Goal: Task Accomplishment & Management: Manage account settings

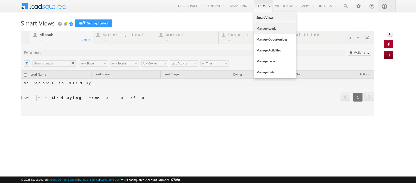
click at [261, 28] on link "Manage Leads" at bounding box center [275, 28] width 42 height 11
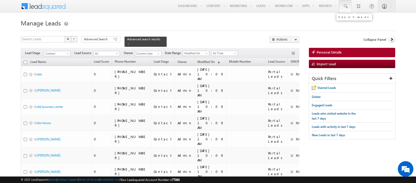
click at [348, 6] on span at bounding box center [345, 6] width 5 height 5
paste input "581292915"
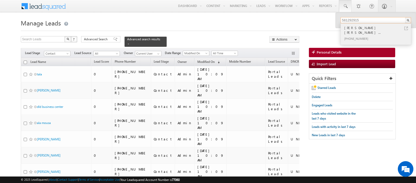
type input "581292915"
click at [354, 29] on div "SYED SULTHANA NASRIN NAINAM..." at bounding box center [378, 30] width 70 height 10
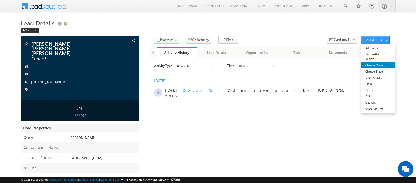
click at [369, 65] on link "Change Owner" at bounding box center [378, 65] width 34 height 6
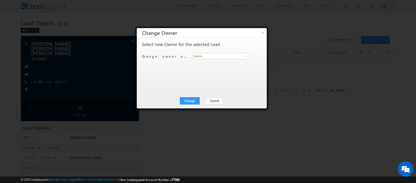
click at [217, 57] on input "Admin" at bounding box center [221, 56] width 56 height 6
click at [215, 62] on link "Sanjay Rajpurohit sanjay.rajpurohit@indglobal.ae" at bounding box center [221, 64] width 56 height 10
type input "Sanjay Rajpurohit"
click at [195, 99] on button "Change" at bounding box center [190, 100] width 20 height 7
click at [198, 100] on button "Close" at bounding box center [202, 100] width 17 height 7
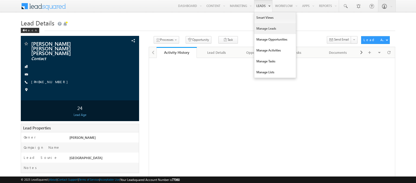
click at [259, 27] on link "Manage Leads" at bounding box center [275, 28] width 42 height 11
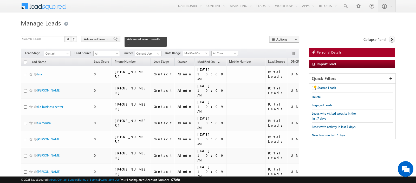
click at [94, 38] on span "Advanced Search" at bounding box center [96, 39] width 25 height 5
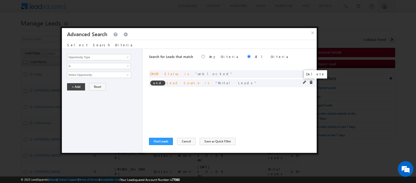
click at [311, 83] on span at bounding box center [311, 83] width 4 height 4
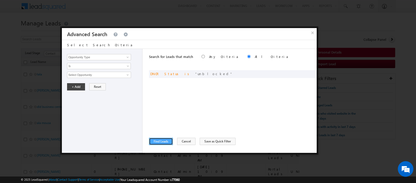
click at [162, 139] on button "Find Leads" at bounding box center [161, 141] width 24 height 7
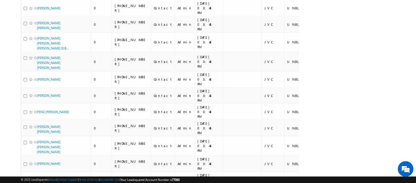
scroll to position [3138, 0]
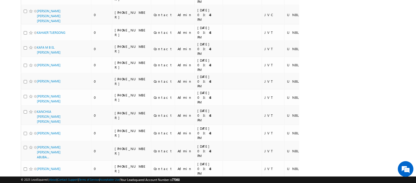
scroll to position [0, 0]
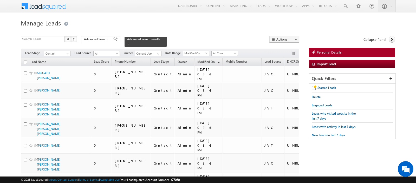
click at [24, 63] on input "checkbox" at bounding box center [25, 62] width 3 height 3
checkbox input "true"
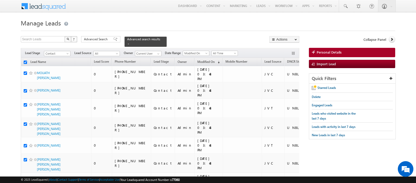
checkbox input "true"
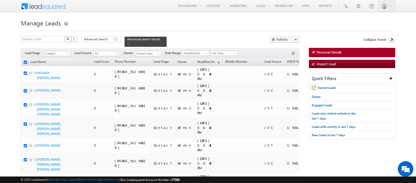
checkbox input "true"
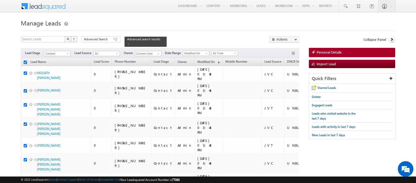
checkbox input "true"
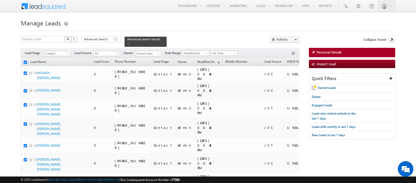
checkbox input "true"
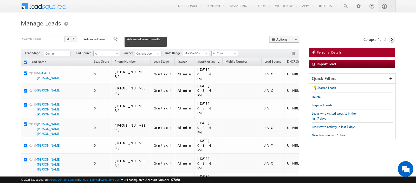
checkbox input "true"
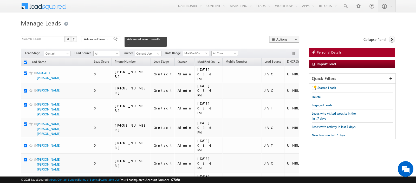
checkbox input "true"
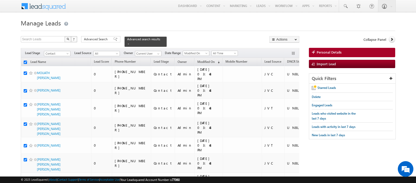
checkbox input "true"
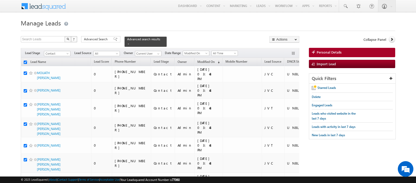
checkbox input "true"
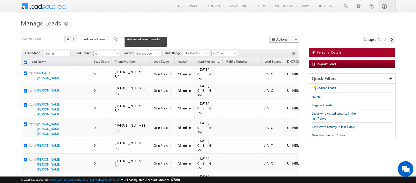
checkbox input "true"
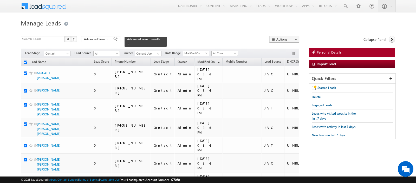
checkbox input "true"
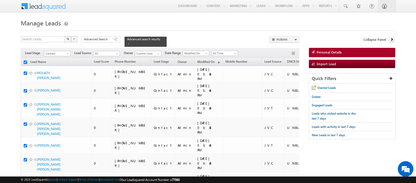
checkbox input "true"
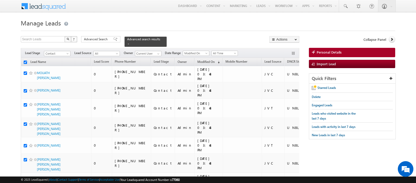
checkbox input "true"
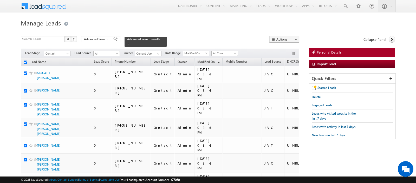
checkbox input "true"
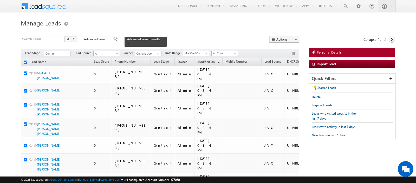
checkbox input "true"
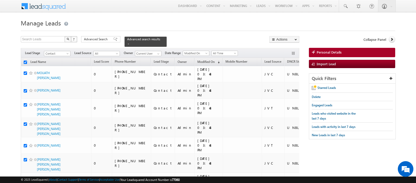
checkbox input "true"
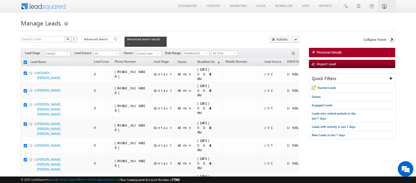
checkbox input "true"
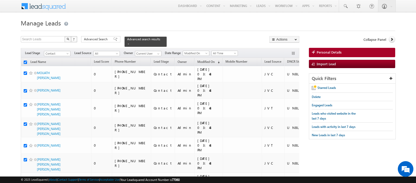
checkbox input "true"
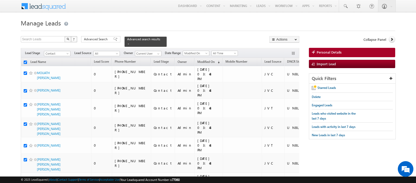
checkbox input "true"
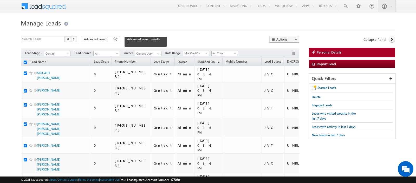
checkbox input "true"
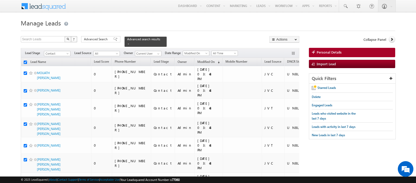
checkbox input "true"
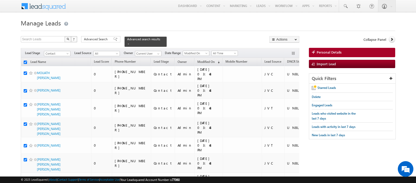
checkbox input "true"
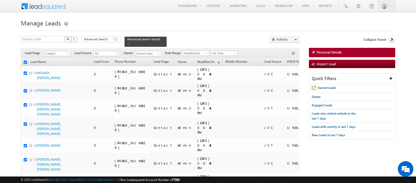
checkbox input "true"
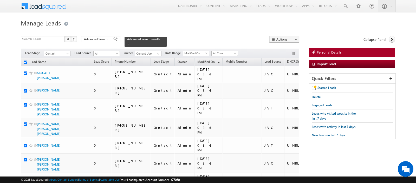
checkbox input "true"
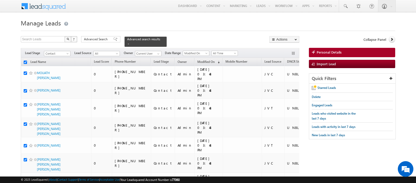
checkbox input "true"
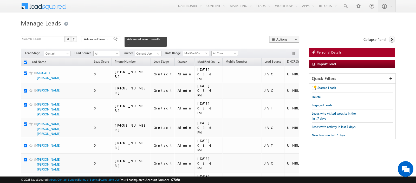
checkbox input "true"
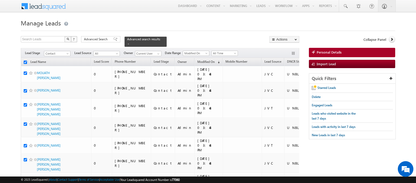
checkbox input "true"
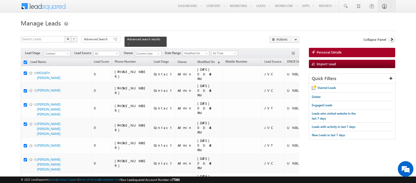
checkbox input "true"
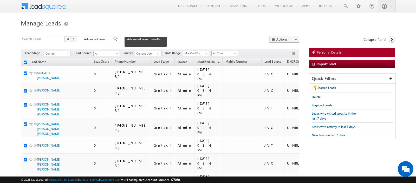
checkbox input "true"
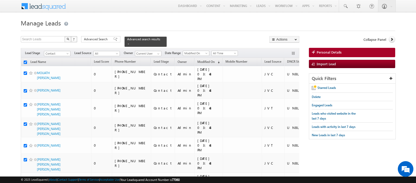
checkbox input "true"
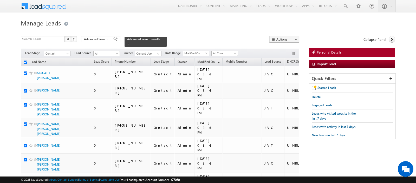
checkbox input "true"
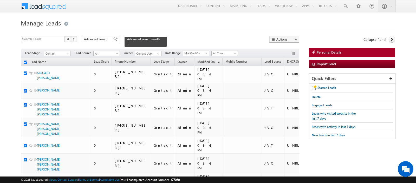
checkbox input "true"
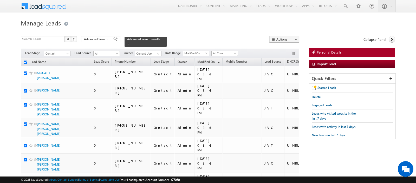
checkbox input "true"
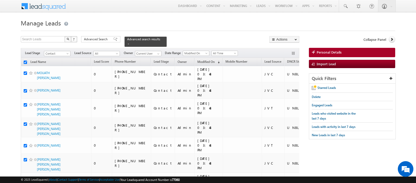
checkbox input "true"
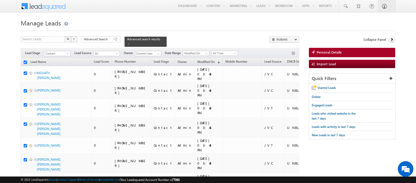
checkbox input "true"
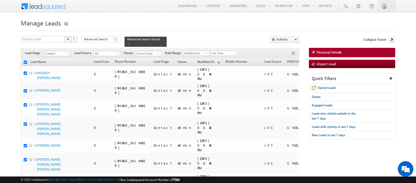
checkbox input "true"
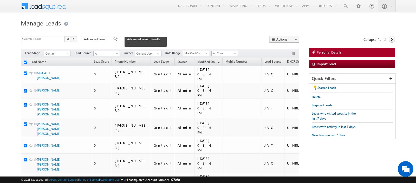
checkbox input "true"
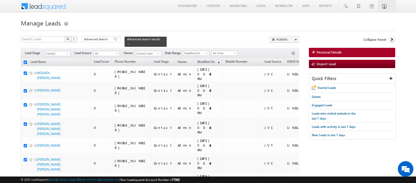
checkbox input "true"
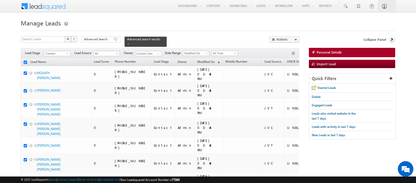
checkbox input "true"
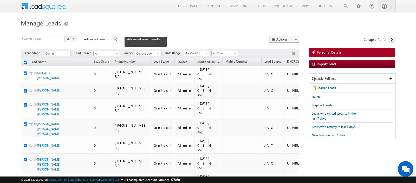
checkbox input "true"
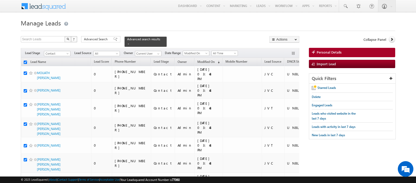
checkbox input "true"
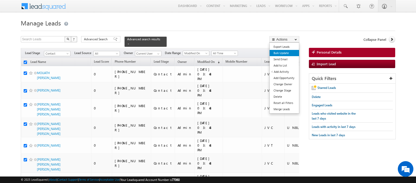
click at [283, 54] on link "Bulk Update" at bounding box center [284, 53] width 29 height 6
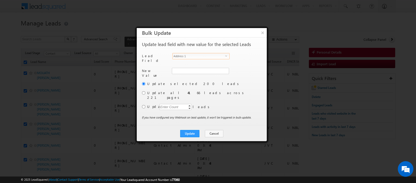
click at [202, 56] on span "Address 1" at bounding box center [199, 56] width 53 height 6
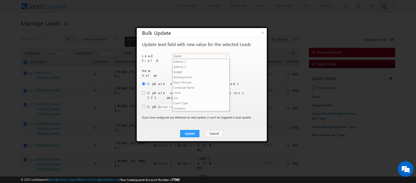
scroll to position [198, 0]
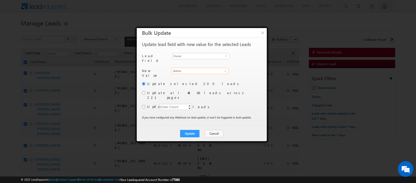
click at [187, 70] on input "Admin" at bounding box center [200, 71] width 57 height 6
click at [187, 79] on span "[PERSON_NAME][EMAIL_ADDRESS][DOMAIN_NAME]" at bounding box center [197, 81] width 47 height 4
click at [144, 105] on input "radio" at bounding box center [143, 106] width 3 height 3
click at [163, 104] on div "Enter Count" at bounding box center [169, 107] width 20 height 6
click at [196, 130] on button "Update" at bounding box center [189, 133] width 19 height 7
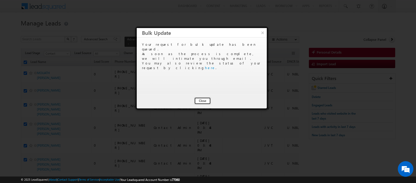
click at [205, 100] on button "Close" at bounding box center [202, 100] width 17 height 7
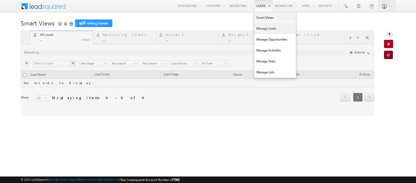
click at [259, 28] on link "Manage Leads" at bounding box center [275, 28] width 42 height 11
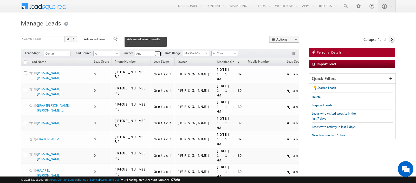
click at [157, 53] on span at bounding box center [158, 54] width 4 height 4
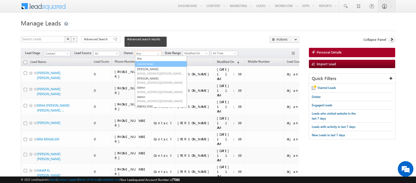
click at [148, 63] on link "Current User" at bounding box center [161, 64] width 52 height 6
type input "Current User"
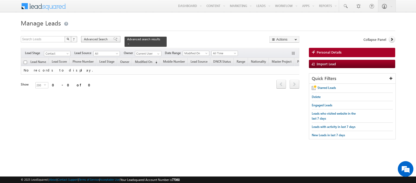
click at [107, 40] on span "Advanced Search" at bounding box center [96, 39] width 25 height 5
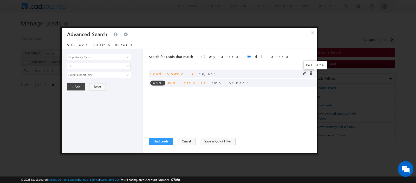
click at [310, 74] on span at bounding box center [311, 73] width 4 height 4
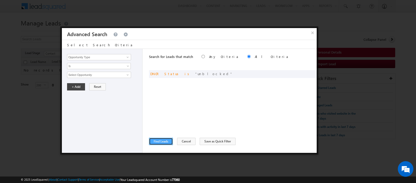
click at [159, 140] on button "Find Leads" at bounding box center [161, 141] width 24 height 7
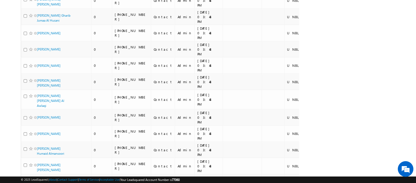
scroll to position [2757, 0]
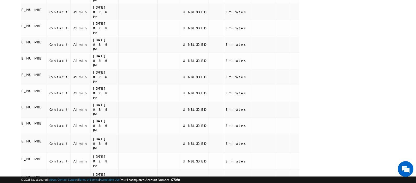
scroll to position [2551, 0]
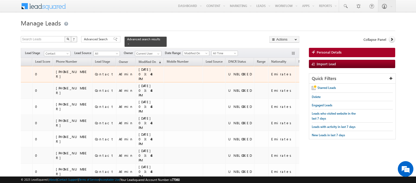
scroll to position [0, 0]
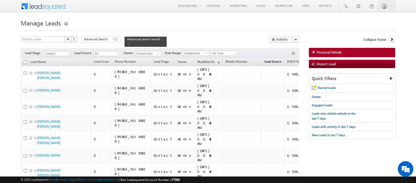
click at [264, 63] on span "Lead Source" at bounding box center [272, 62] width 17 height 4
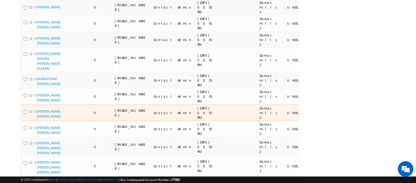
scroll to position [3219, 0]
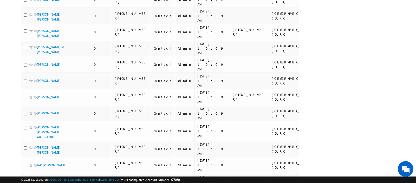
scroll to position [3496, 0]
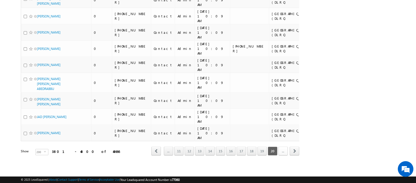
click at [284, 151] on link "..." at bounding box center [282, 151] width 9 height 9
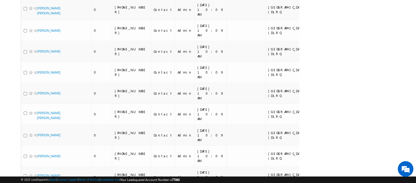
scroll to position [4064, 0]
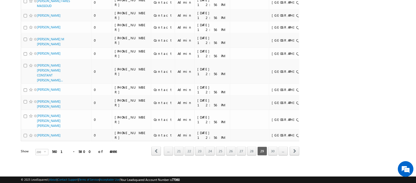
scroll to position [3957, 0]
click at [273, 151] on link "30" at bounding box center [272, 151] width 9 height 9
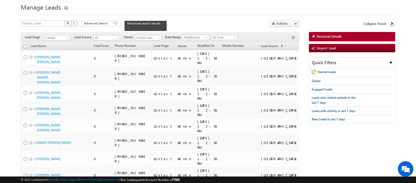
scroll to position [0, 0]
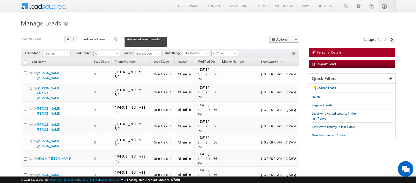
click at [24, 62] on input "checkbox" at bounding box center [25, 62] width 3 height 3
checkbox input "true"
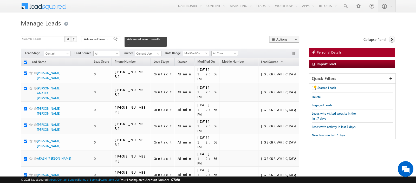
checkbox input "true"
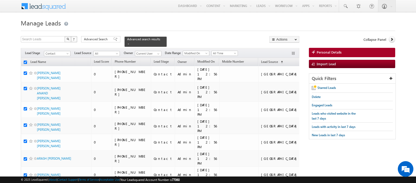
checkbox input "true"
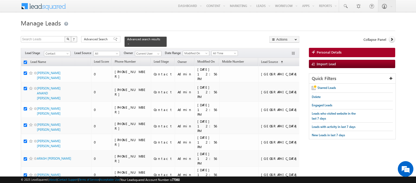
checkbox input "true"
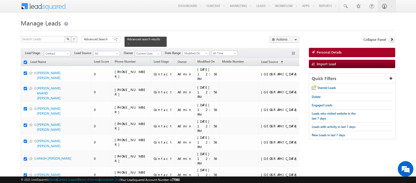
checkbox input "true"
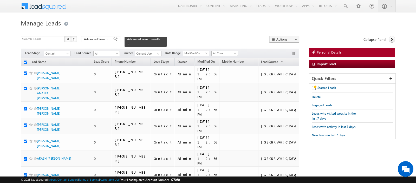
checkbox input "true"
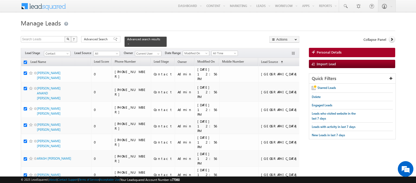
checkbox input "true"
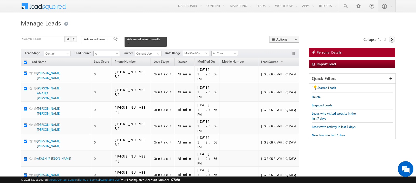
checkbox input "true"
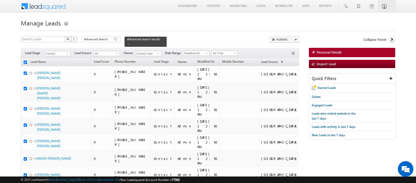
checkbox input "true"
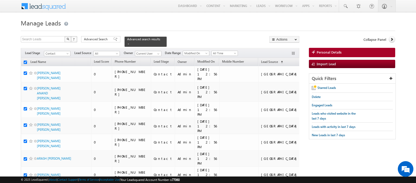
checkbox input "true"
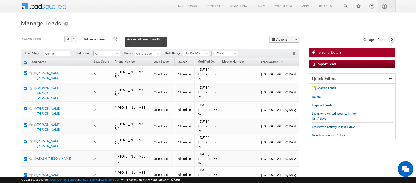
checkbox input "true"
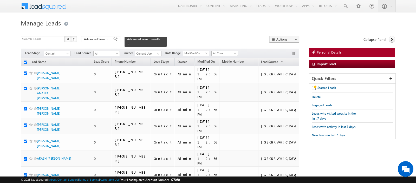
checkbox input "true"
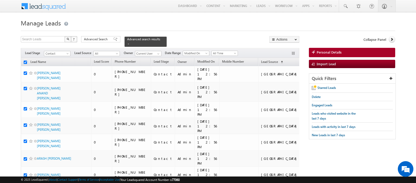
checkbox input "true"
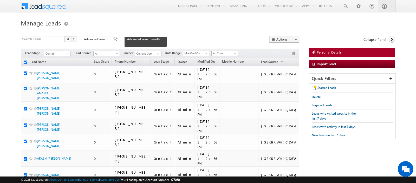
checkbox input "true"
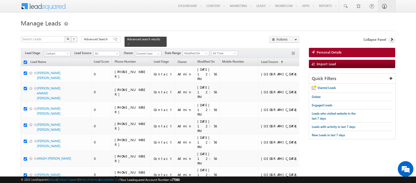
checkbox input "true"
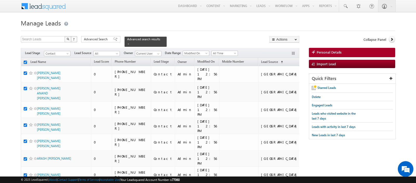
checkbox input "true"
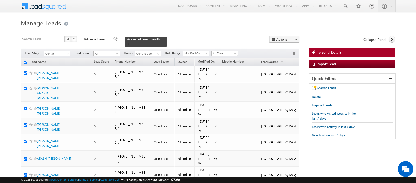
checkbox input "true"
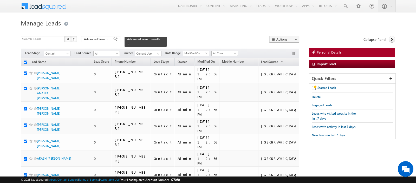
checkbox input "true"
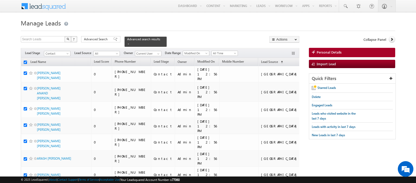
checkbox input "true"
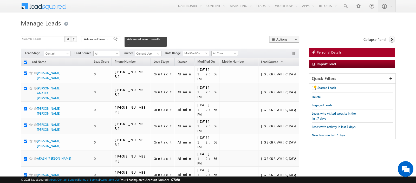
checkbox input "true"
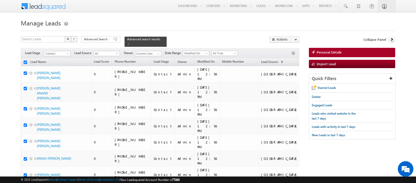
checkbox input "true"
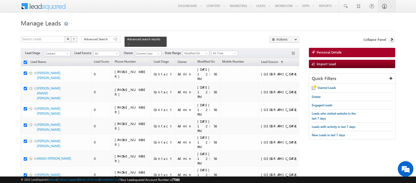
checkbox input "true"
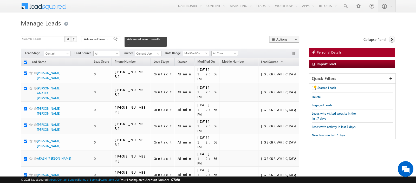
checkbox input "true"
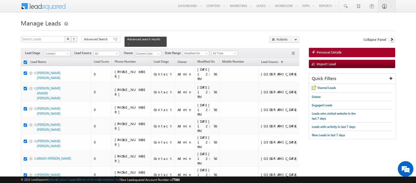
checkbox input "true"
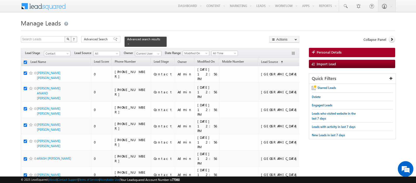
checkbox input "true"
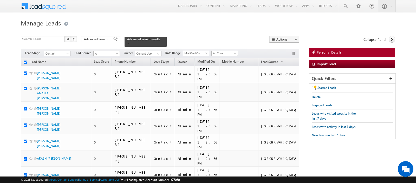
checkbox input "true"
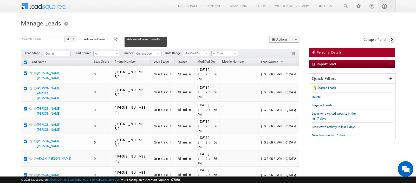
checkbox input "true"
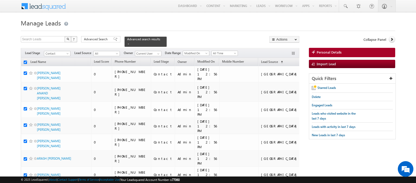
checkbox input "true"
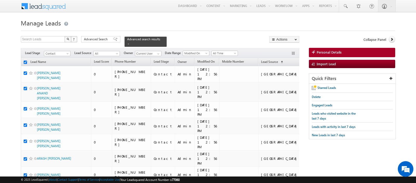
checkbox input "true"
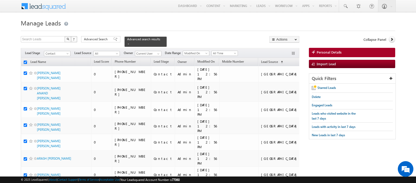
checkbox input "true"
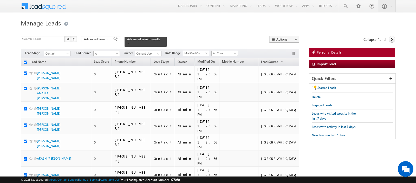
checkbox input "true"
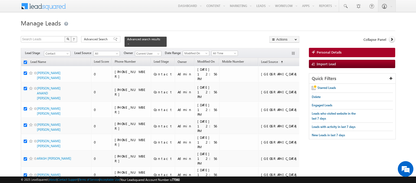
checkbox input "true"
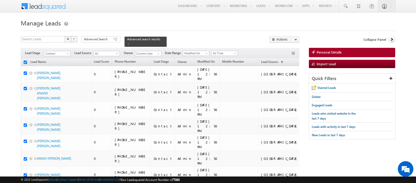
checkbox input "true"
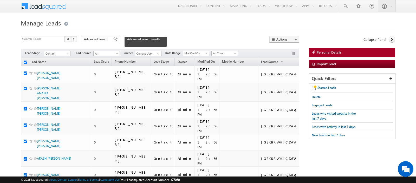
checkbox input "true"
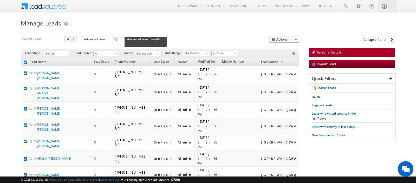
checkbox input "true"
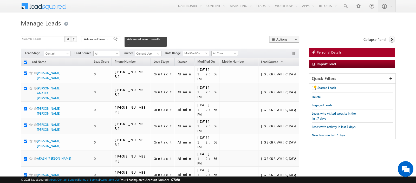
checkbox input "true"
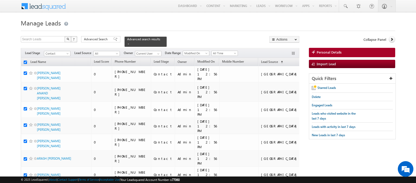
checkbox input "true"
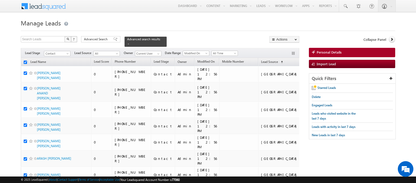
checkbox input "true"
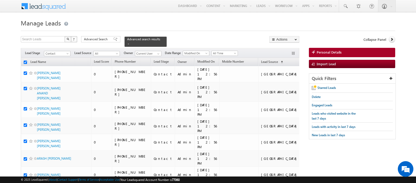
checkbox input "true"
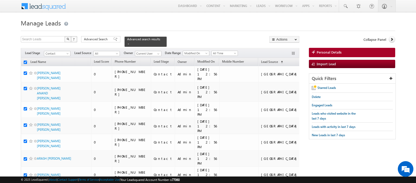
checkbox input "true"
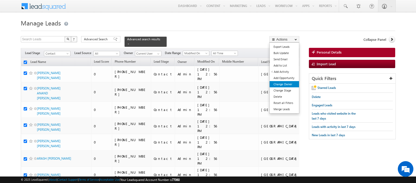
click at [283, 83] on link "Change Owner" at bounding box center [284, 84] width 29 height 6
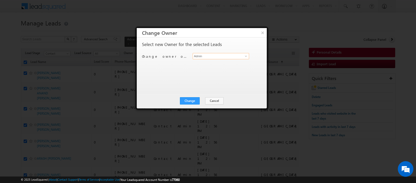
click at [207, 55] on input "Admin" at bounding box center [221, 56] width 56 height 6
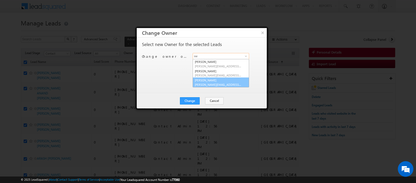
click at [199, 83] on span "swarup.chandradas@indglobal.ae" at bounding box center [218, 85] width 47 height 4
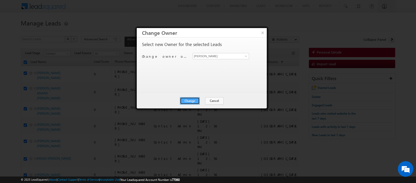
click at [191, 101] on button "Change" at bounding box center [190, 100] width 20 height 7
click at [206, 101] on button "Close" at bounding box center [202, 100] width 17 height 7
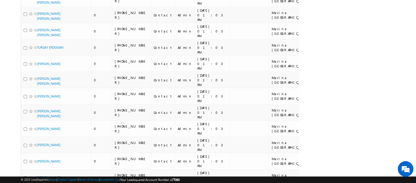
scroll to position [2767, 0]
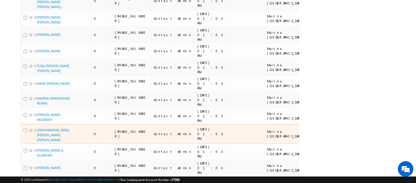
scroll to position [3139, 0]
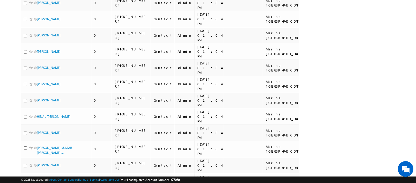
scroll to position [3020, 0]
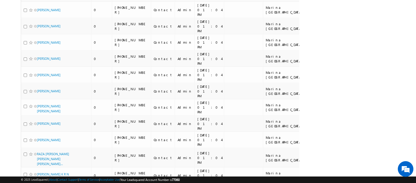
scroll to position [3003, 0]
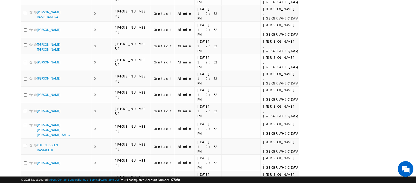
scroll to position [3153, 0]
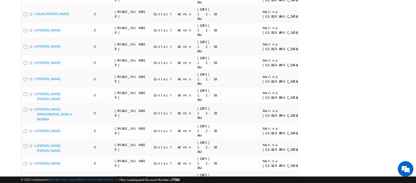
scroll to position [0, 0]
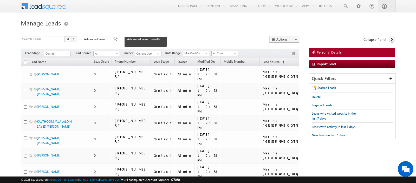
click at [27, 61] on input "checkbox" at bounding box center [25, 62] width 3 height 3
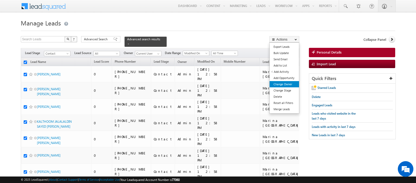
click at [284, 83] on link "Change Owner" at bounding box center [284, 84] width 29 height 6
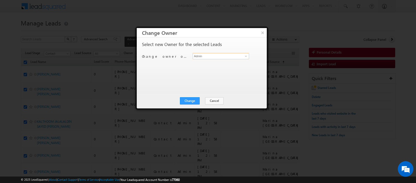
click at [213, 56] on input "Admin" at bounding box center [221, 56] width 56 height 6
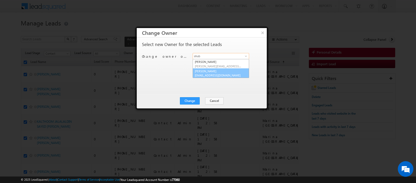
click at [209, 74] on span "[EMAIL_ADDRESS][DOMAIN_NAME]" at bounding box center [218, 75] width 47 height 4
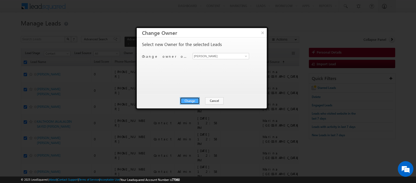
click at [191, 100] on button "Change" at bounding box center [190, 100] width 20 height 7
click at [207, 99] on button "Close" at bounding box center [202, 100] width 17 height 7
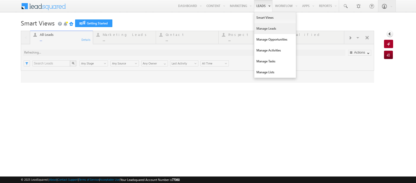
click at [258, 28] on link "Manage Leads" at bounding box center [275, 28] width 42 height 11
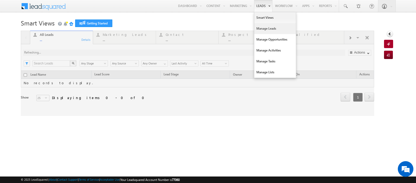
click at [258, 28] on link "Manage Leads" at bounding box center [275, 28] width 42 height 11
click at [263, 29] on link "Manage Leads" at bounding box center [275, 28] width 42 height 11
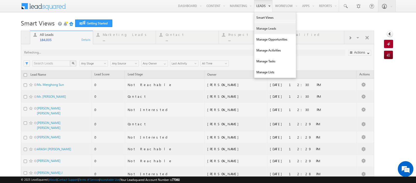
click at [260, 27] on link "Manage Leads" at bounding box center [275, 28] width 42 height 11
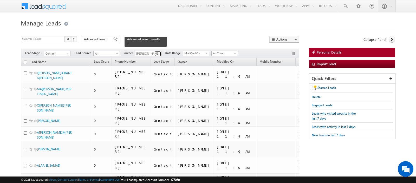
click at [158, 54] on span at bounding box center [158, 54] width 4 height 4
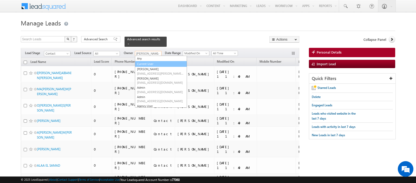
click at [148, 62] on link "Current User" at bounding box center [161, 64] width 52 height 6
type input "Current User"
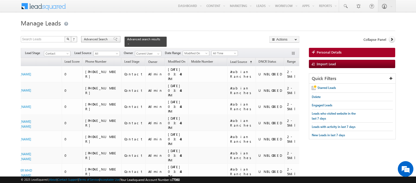
click at [98, 38] on span "Advanced Search" at bounding box center [96, 39] width 25 height 5
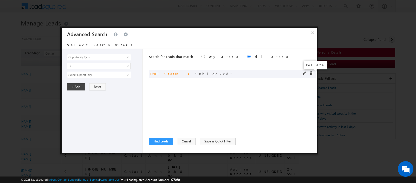
click at [312, 73] on span at bounding box center [311, 73] width 4 height 4
click at [312, 32] on button "×" at bounding box center [312, 32] width 9 height 9
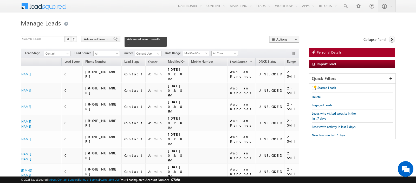
click at [89, 38] on span "Advanced Search" at bounding box center [96, 39] width 25 height 5
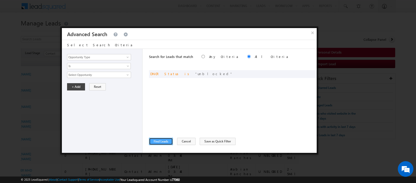
click at [156, 138] on button "Find Leads" at bounding box center [161, 141] width 24 height 7
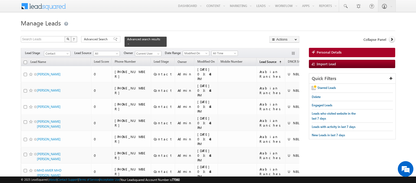
click at [257, 59] on link "Lead Source (sorted ascending)" at bounding box center [270, 62] width 27 height 7
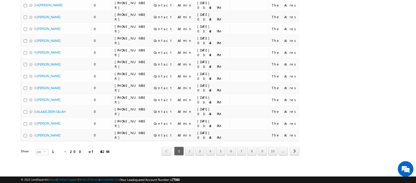
scroll to position [2971, 0]
click at [244, 150] on link "7" at bounding box center [241, 151] width 9 height 9
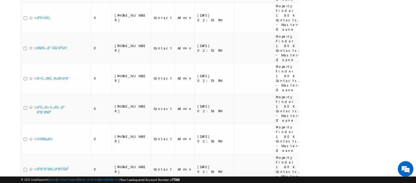
drag, startPoint x: 259, startPoint y: 110, endPoint x: 246, endPoint y: 93, distance: 21.5
copy div "Property Finder 180K Contacts.xlsx - Master-Cleane"
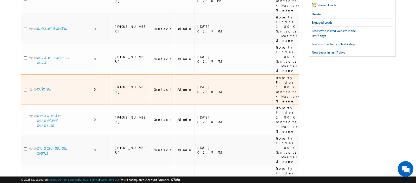
scroll to position [0, 0]
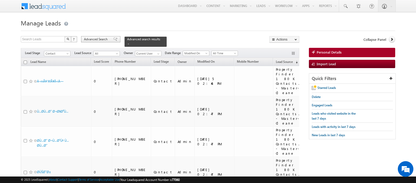
click at [99, 40] on span "Advanced Search" at bounding box center [96, 39] width 25 height 5
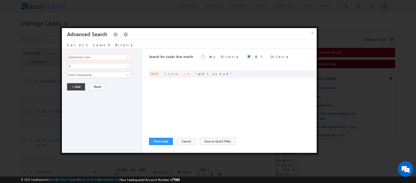
click at [92, 58] on input "Opportunity Type" at bounding box center [99, 57] width 64 height 6
click at [83, 73] on link "Lead Source" at bounding box center [99, 73] width 64 height 6
type input "Lead Source"
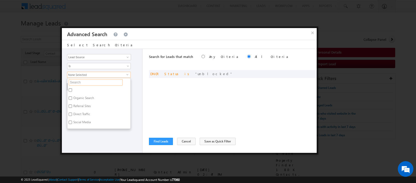
click at [89, 81] on input "text" at bounding box center [96, 82] width 54 height 6
paste input "Property Finder 180K Contacts.xlsx - Master-Cleane"
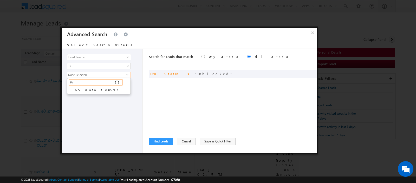
type input "P"
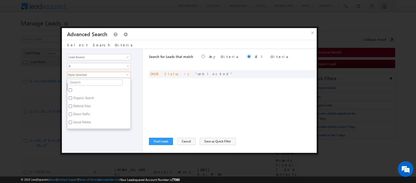
type input "p"
click at [312, 34] on button "×" at bounding box center [312, 32] width 9 height 9
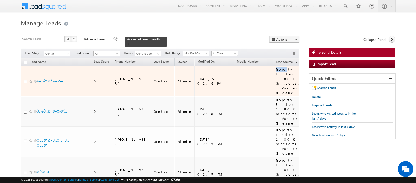
drag, startPoint x: 247, startPoint y: 69, endPoint x: 256, endPoint y: 69, distance: 8.6
click at [276, 69] on div "Property Finder 180K Contacts.xlsx - Master-Cleane" at bounding box center [294, 81] width 37 height 28
copy div "Prope"
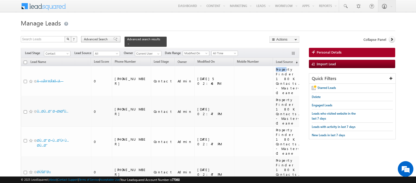
click at [101, 40] on span "Advanced Search" at bounding box center [96, 39] width 25 height 5
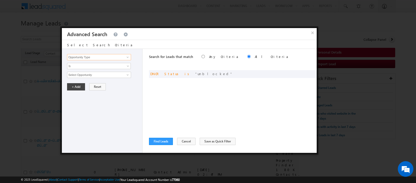
click at [92, 58] on input "Opportunity Type" at bounding box center [99, 57] width 64 height 6
click at [85, 70] on link "Lead Source" at bounding box center [99, 73] width 64 height 6
type input "Lead Source"
click at [86, 76] on span "None Selected" at bounding box center [96, 75] width 59 height 6
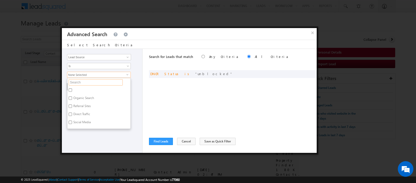
click at [86, 79] on input "text" at bounding box center [96, 82] width 54 height 6
paste input "Prope"
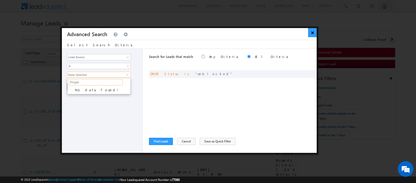
type input "Prope"
click at [311, 33] on button "×" at bounding box center [312, 32] width 9 height 9
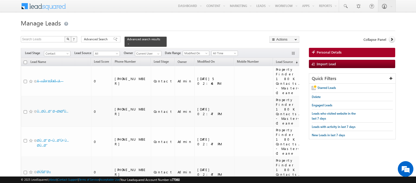
click at [25, 61] on input "checkbox" at bounding box center [25, 62] width 3 height 3
checkbox input "true"
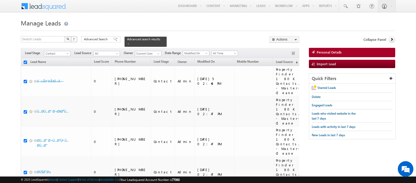
checkbox input "true"
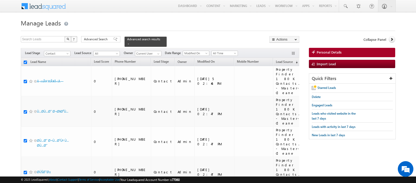
checkbox input "true"
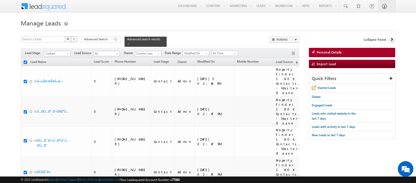
checkbox input "true"
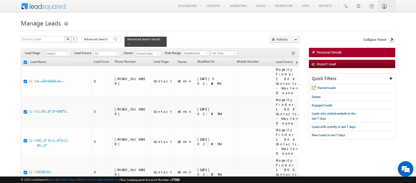
checkbox input "true"
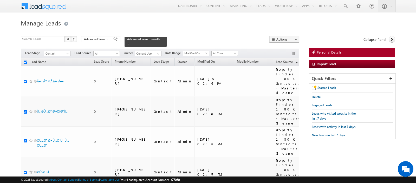
checkbox input "true"
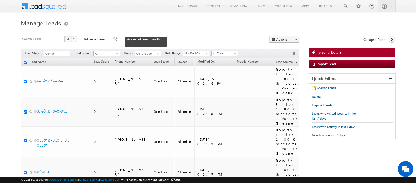
checkbox input "true"
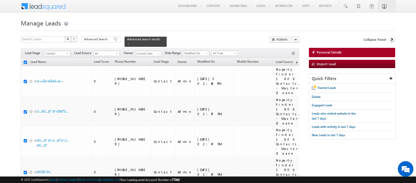
checkbox input "true"
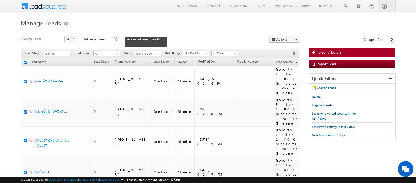
checkbox input "true"
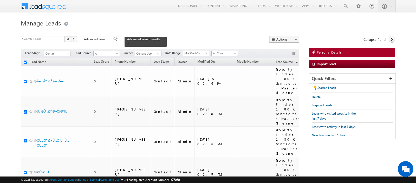
checkbox input "true"
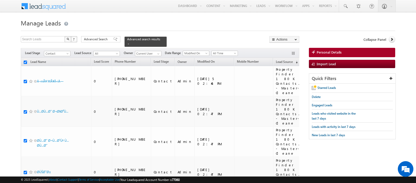
checkbox input "true"
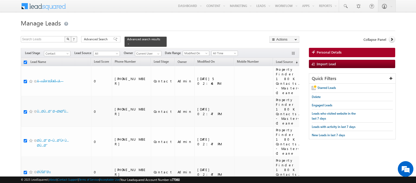
checkbox input "true"
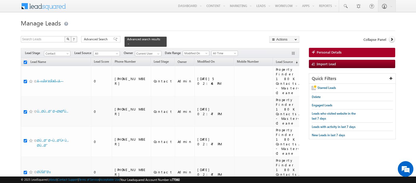
checkbox input "true"
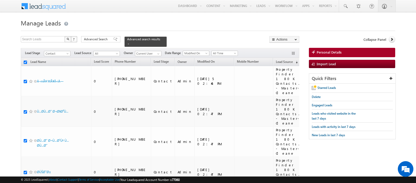
checkbox input "true"
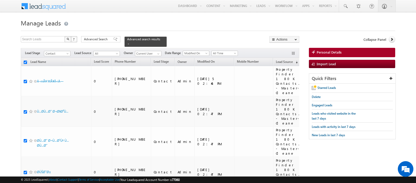
checkbox input "true"
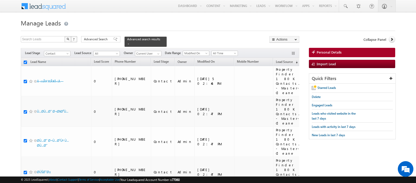
checkbox input "true"
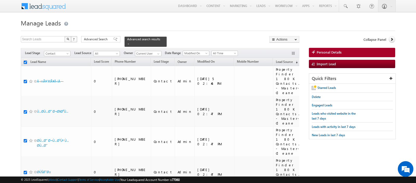
checkbox input "true"
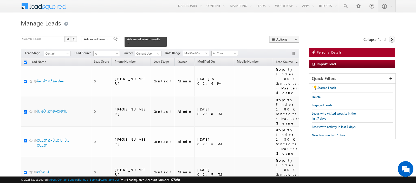
checkbox input "true"
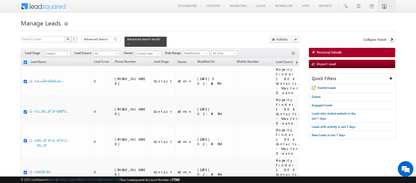
checkbox input "true"
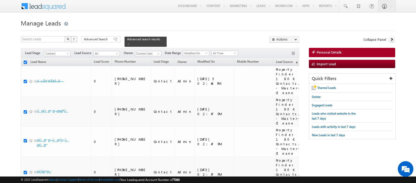
checkbox input "true"
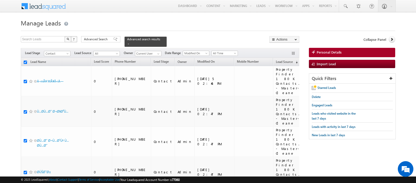
checkbox input "true"
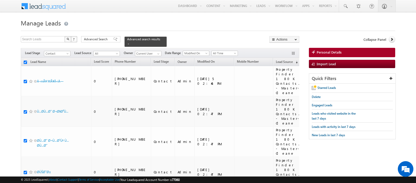
checkbox input "true"
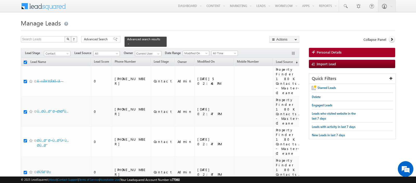
checkbox input "true"
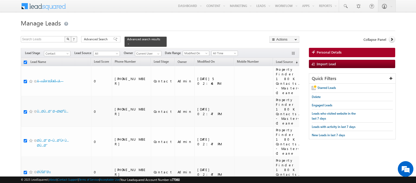
checkbox input "true"
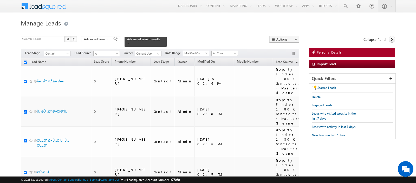
checkbox input "true"
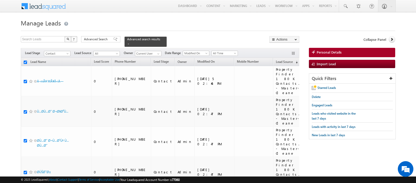
checkbox input "true"
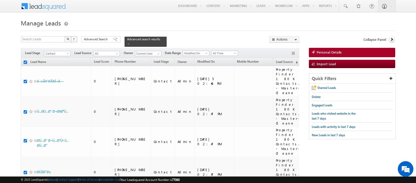
checkbox input "true"
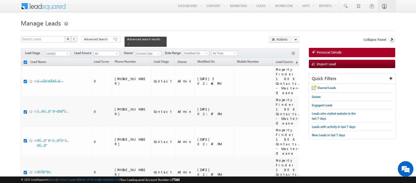
checkbox input "true"
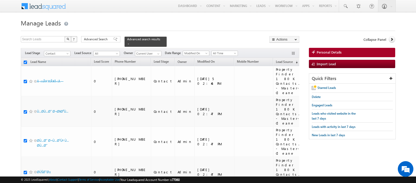
checkbox input "true"
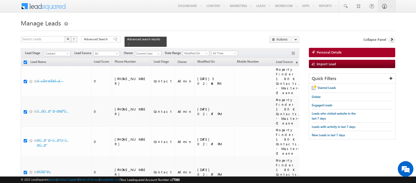
checkbox input "true"
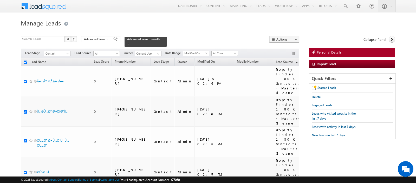
checkbox input "true"
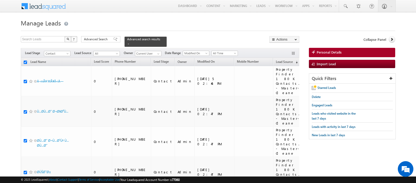
checkbox input "true"
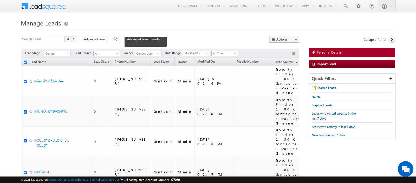
checkbox input "true"
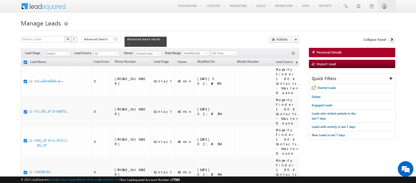
checkbox input "true"
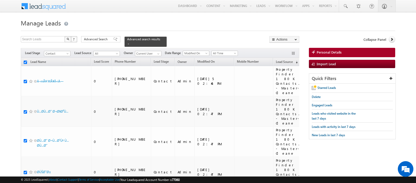
checkbox input "true"
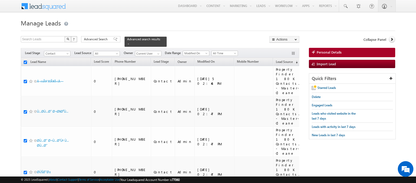
checkbox input "true"
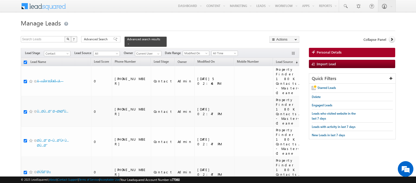
checkbox input "true"
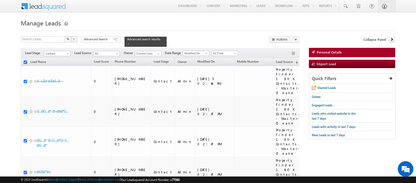
checkbox input "true"
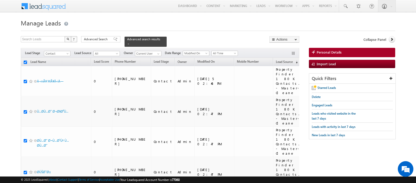
checkbox input "true"
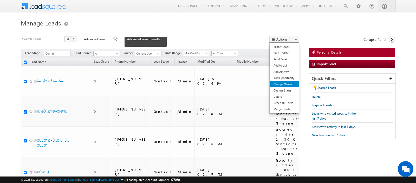
click at [288, 84] on link "Change Owner" at bounding box center [284, 84] width 29 height 6
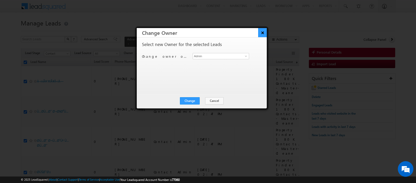
click at [263, 33] on button "×" at bounding box center [262, 32] width 9 height 9
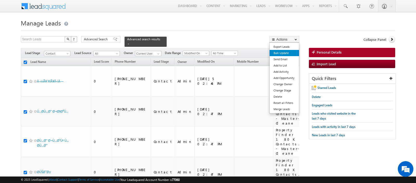
click at [275, 54] on link "Bulk Update" at bounding box center [284, 53] width 29 height 6
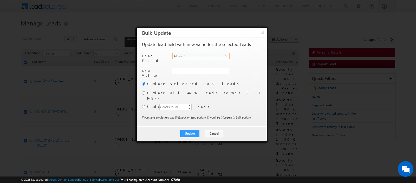
click at [200, 55] on span "Address 1" at bounding box center [199, 56] width 53 height 6
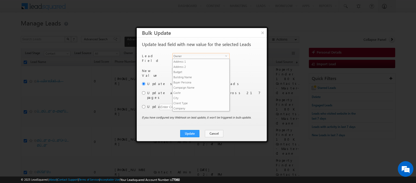
scroll to position [198, 0]
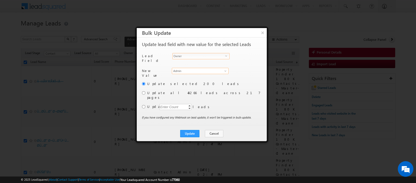
click at [185, 68] on input "Admin" at bounding box center [200, 71] width 57 height 6
click at [184, 76] on link "hemant yogi hemant.yogi@indglobal.ae" at bounding box center [200, 79] width 57 height 10
click at [143, 105] on input "radio" at bounding box center [143, 106] width 3 height 3
click at [165, 104] on div "Enter Count" at bounding box center [169, 107] width 20 height 6
click at [190, 130] on button "Update" at bounding box center [189, 133] width 19 height 7
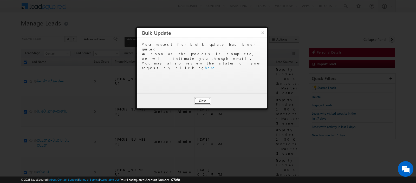
click at [198, 101] on button "Close" at bounding box center [202, 100] width 17 height 7
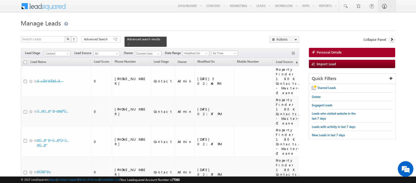
click at [25, 61] on input "checkbox" at bounding box center [25, 62] width 3 height 3
click at [392, 40] on icon at bounding box center [392, 39] width 4 height 4
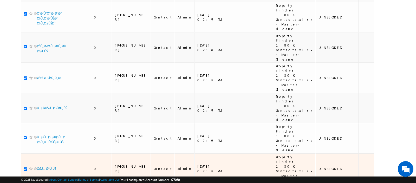
scroll to position [0, 0]
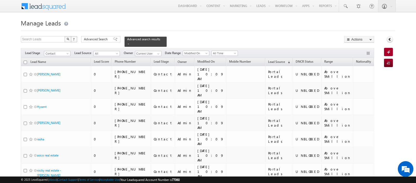
click at [25, 62] on input "checkbox" at bounding box center [25, 62] width 3 height 3
checkbox input "true"
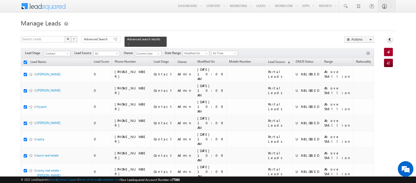
checkbox input "true"
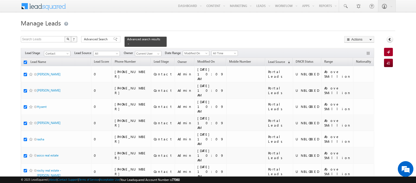
checkbox input "true"
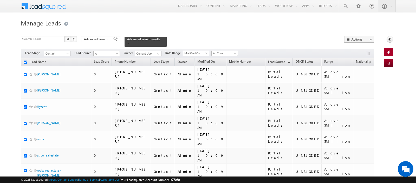
checkbox input "true"
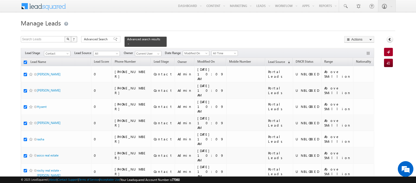
checkbox input "true"
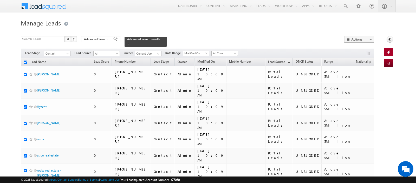
checkbox input "true"
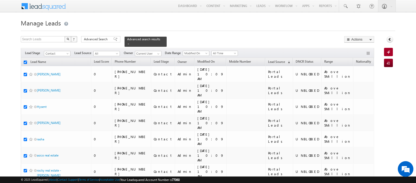
checkbox input "true"
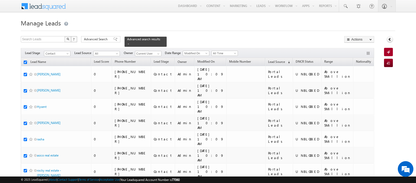
checkbox input "true"
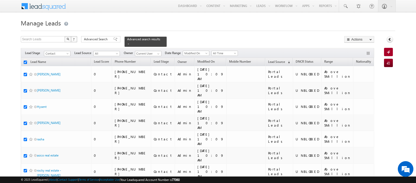
checkbox input "true"
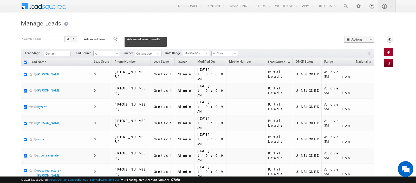
checkbox input "true"
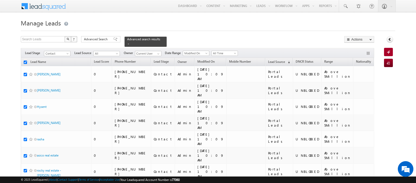
checkbox input "true"
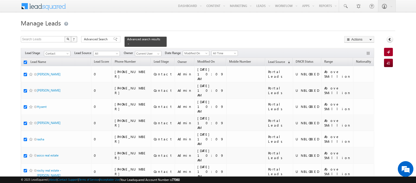
checkbox input "true"
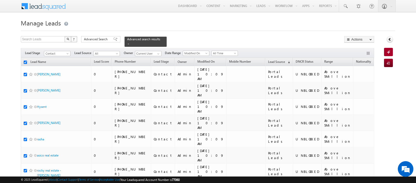
checkbox input "true"
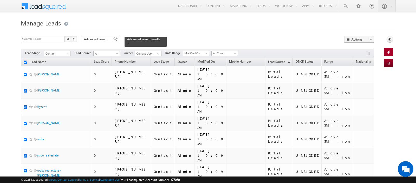
checkbox input "true"
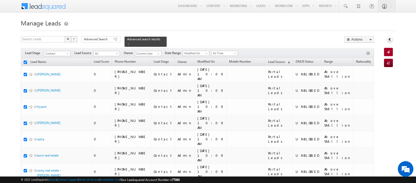
checkbox input "true"
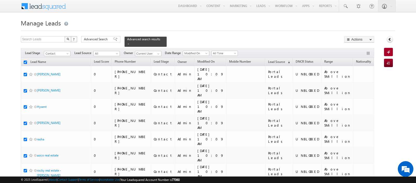
checkbox input "true"
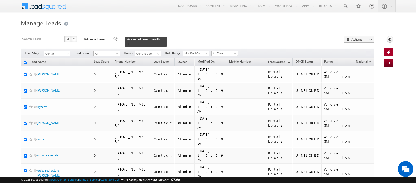
checkbox input "true"
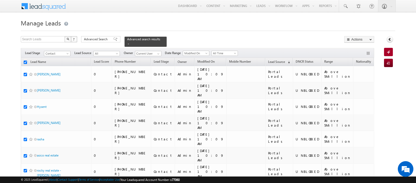
checkbox input "true"
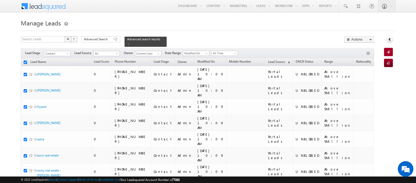
checkbox input "true"
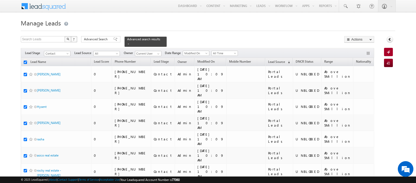
checkbox input "true"
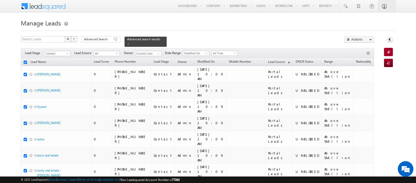
checkbox input "true"
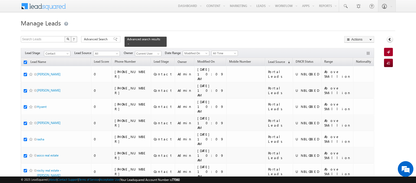
checkbox input "true"
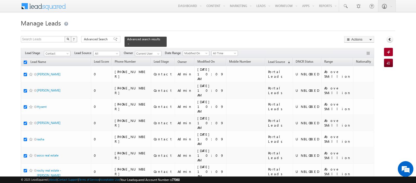
checkbox input "true"
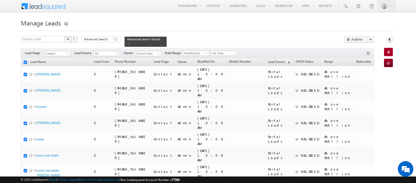
checkbox input "true"
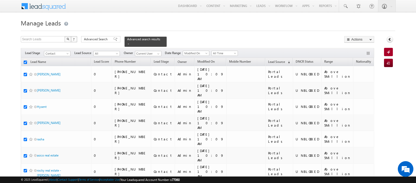
checkbox input "true"
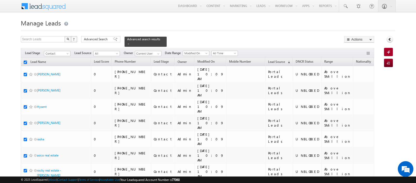
checkbox input "true"
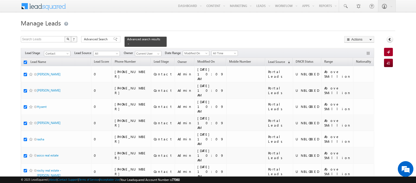
checkbox input "true"
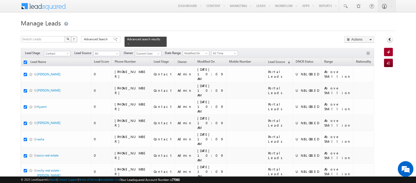
checkbox input "true"
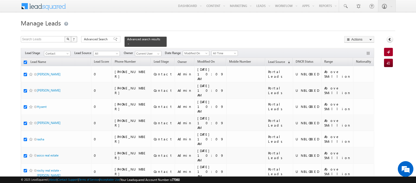
checkbox input "true"
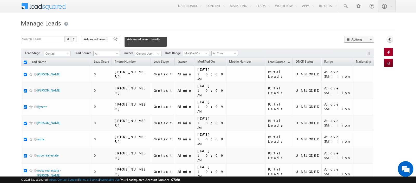
checkbox input "true"
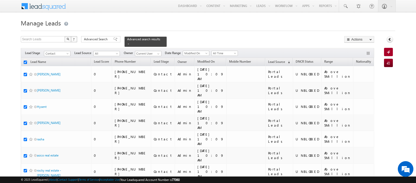
checkbox input "true"
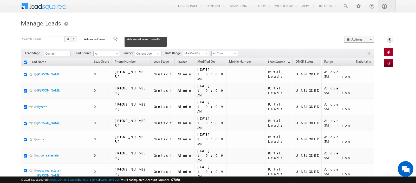
checkbox input "true"
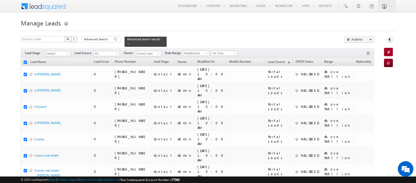
checkbox input "true"
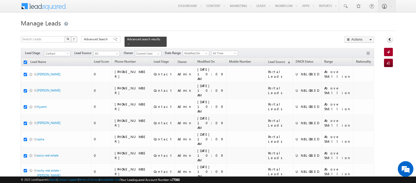
checkbox input "true"
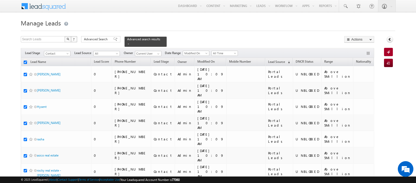
checkbox input "true"
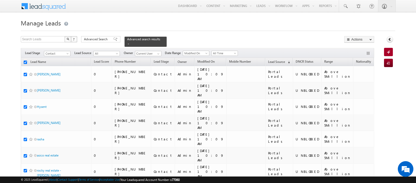
checkbox input "true"
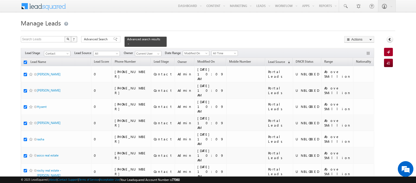
checkbox input "true"
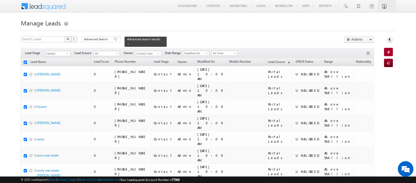
checkbox input "true"
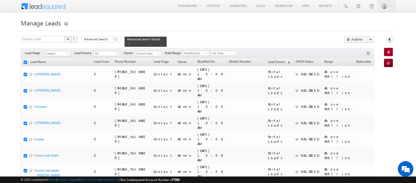
checkbox input "true"
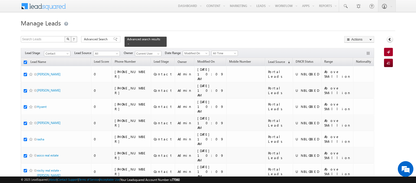
checkbox input "true"
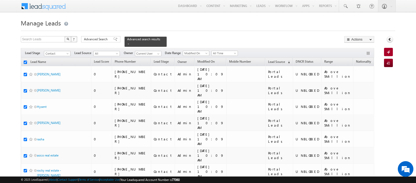
checkbox input "true"
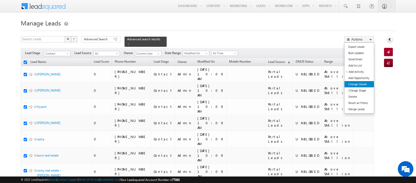
click at [364, 84] on link "Change Owner" at bounding box center [358, 84] width 29 height 6
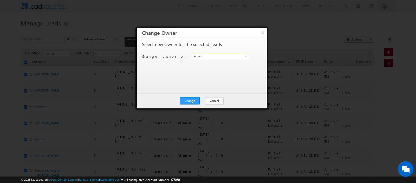
click at [220, 57] on input "Admin" at bounding box center [221, 56] width 56 height 6
click at [212, 73] on span "[EMAIL_ADDRESS][PERSON_NAME][DOMAIN_NAME]" at bounding box center [218, 75] width 47 height 4
click at [191, 100] on button "Change" at bounding box center [190, 100] width 20 height 7
click at [207, 101] on button "Close" at bounding box center [202, 100] width 17 height 7
